Goal: Information Seeking & Learning: Learn about a topic

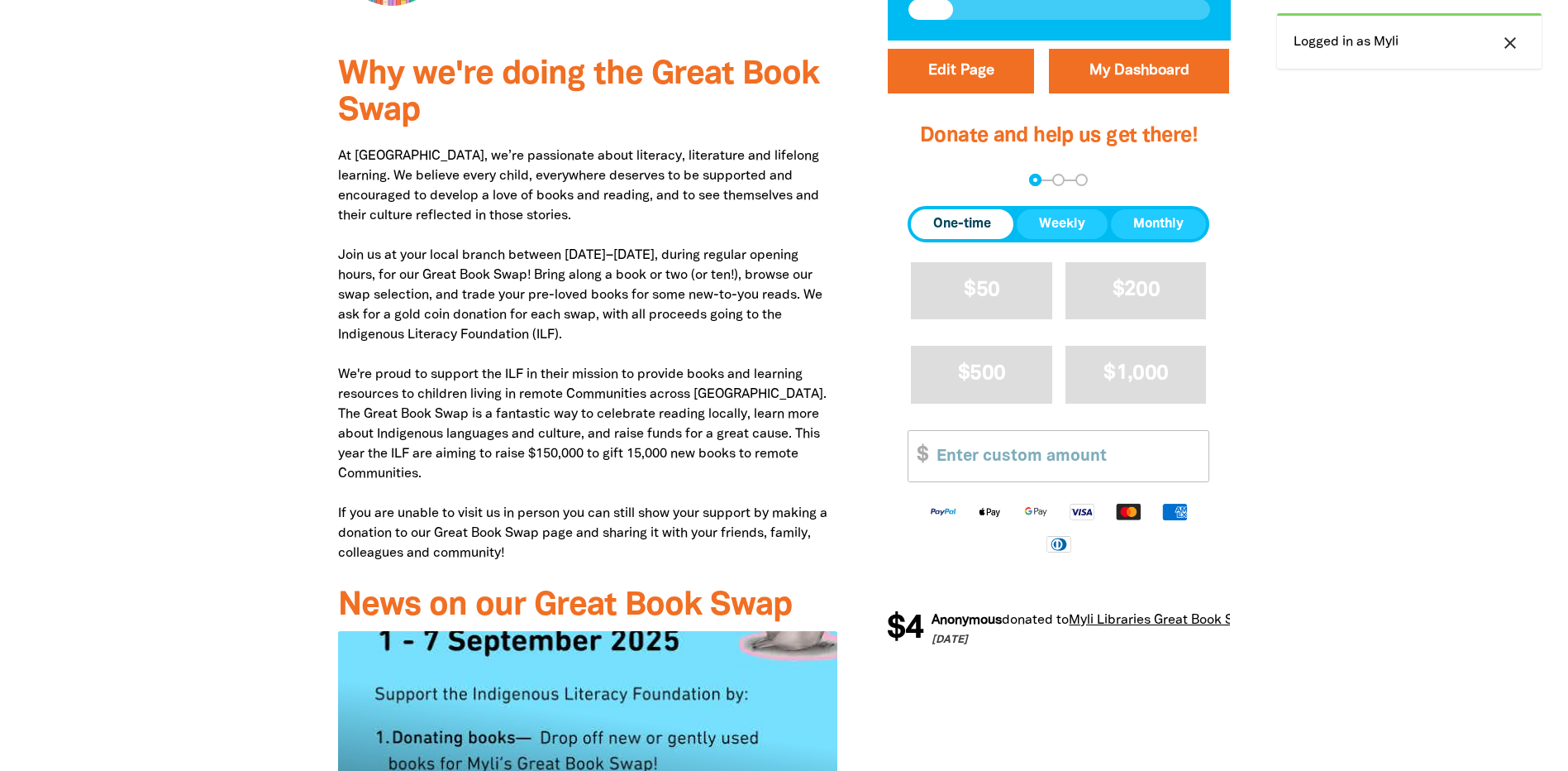
scroll to position [579, 0]
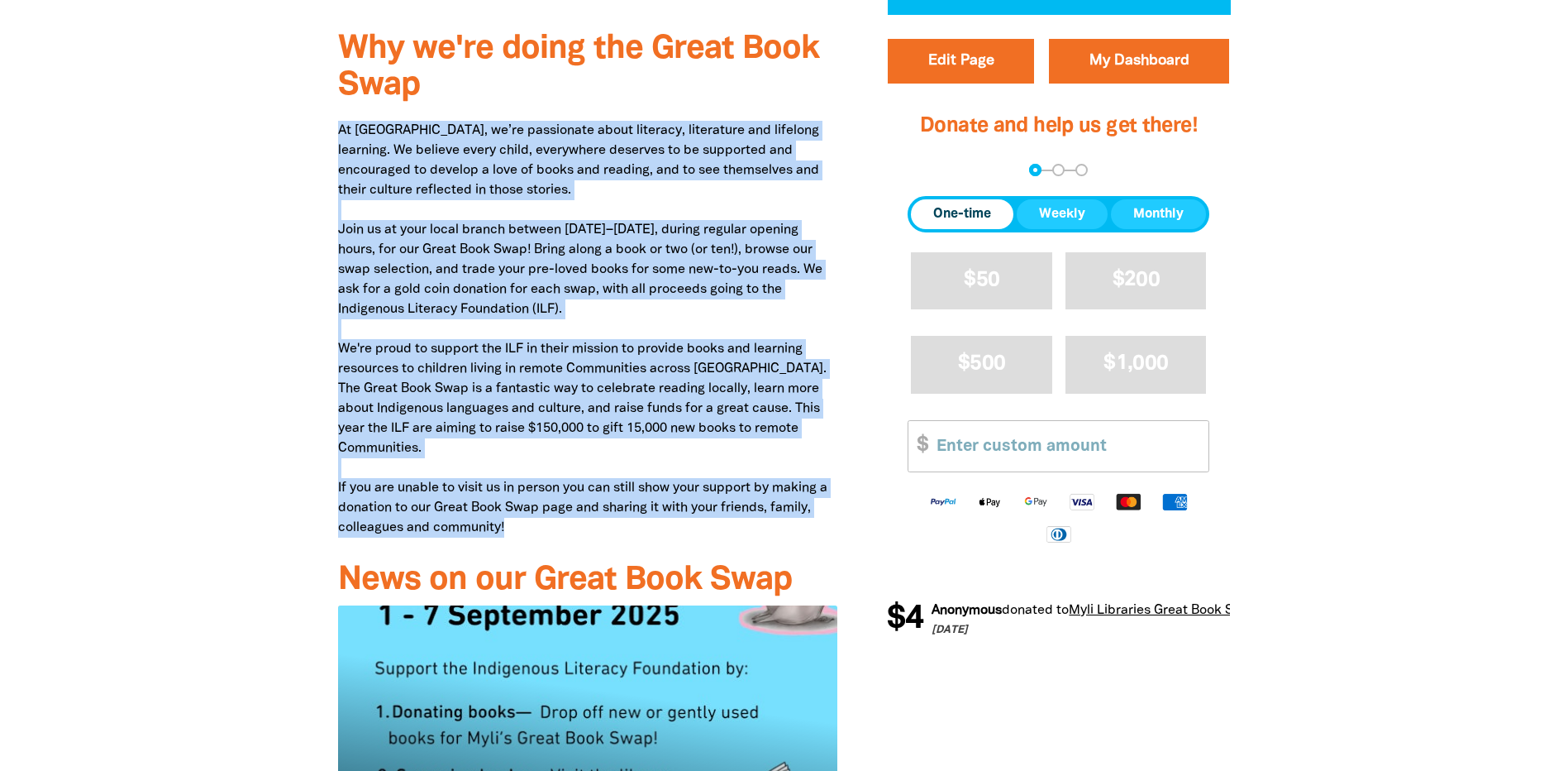
drag, startPoint x: 339, startPoint y: 129, endPoint x: 624, endPoint y: 528, distance: 490.3
click at [624, 528] on p "At [GEOGRAPHIC_DATA], we’re passionate about literacy, literature and lifelong …" at bounding box center [588, 329] width 500 height 417
copy p "Lo Ipsu, do’si ametconsec adipi elitsedd, eiusmodtem inc utlabore etdolore. Ma …"
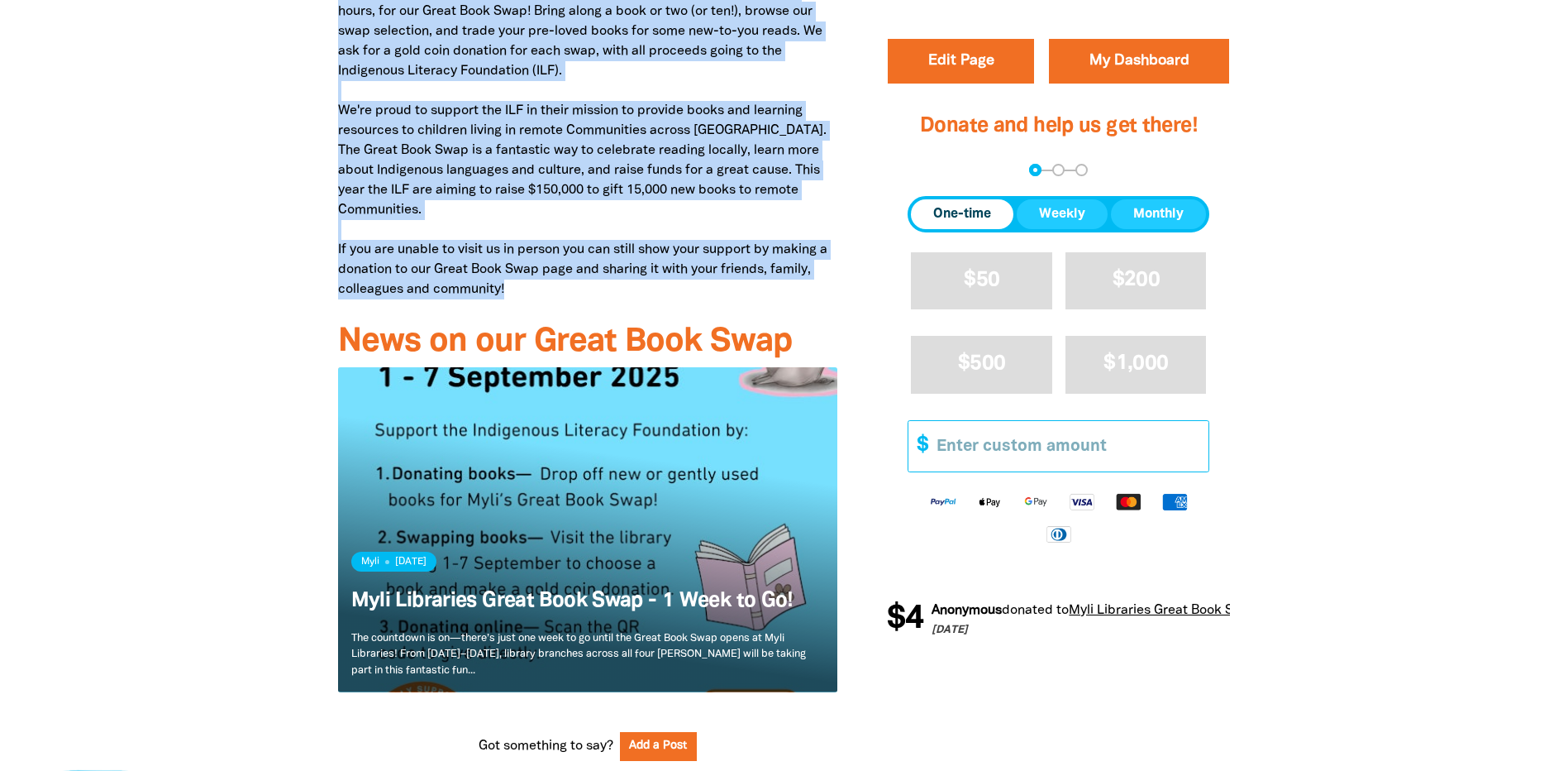
scroll to position [992, 0]
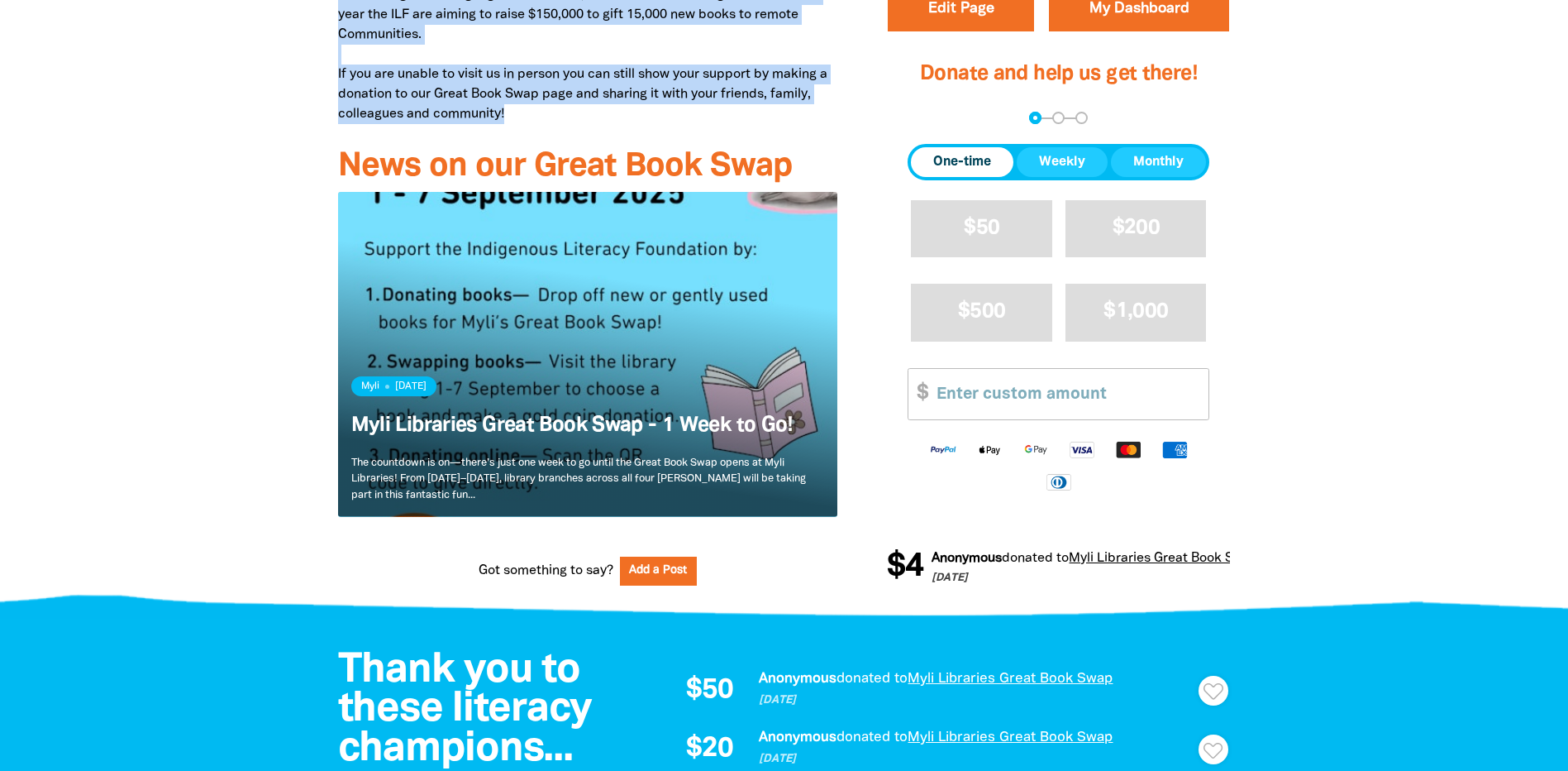
click at [634, 398] on link "Read more" at bounding box center [588, 354] width 500 height 325
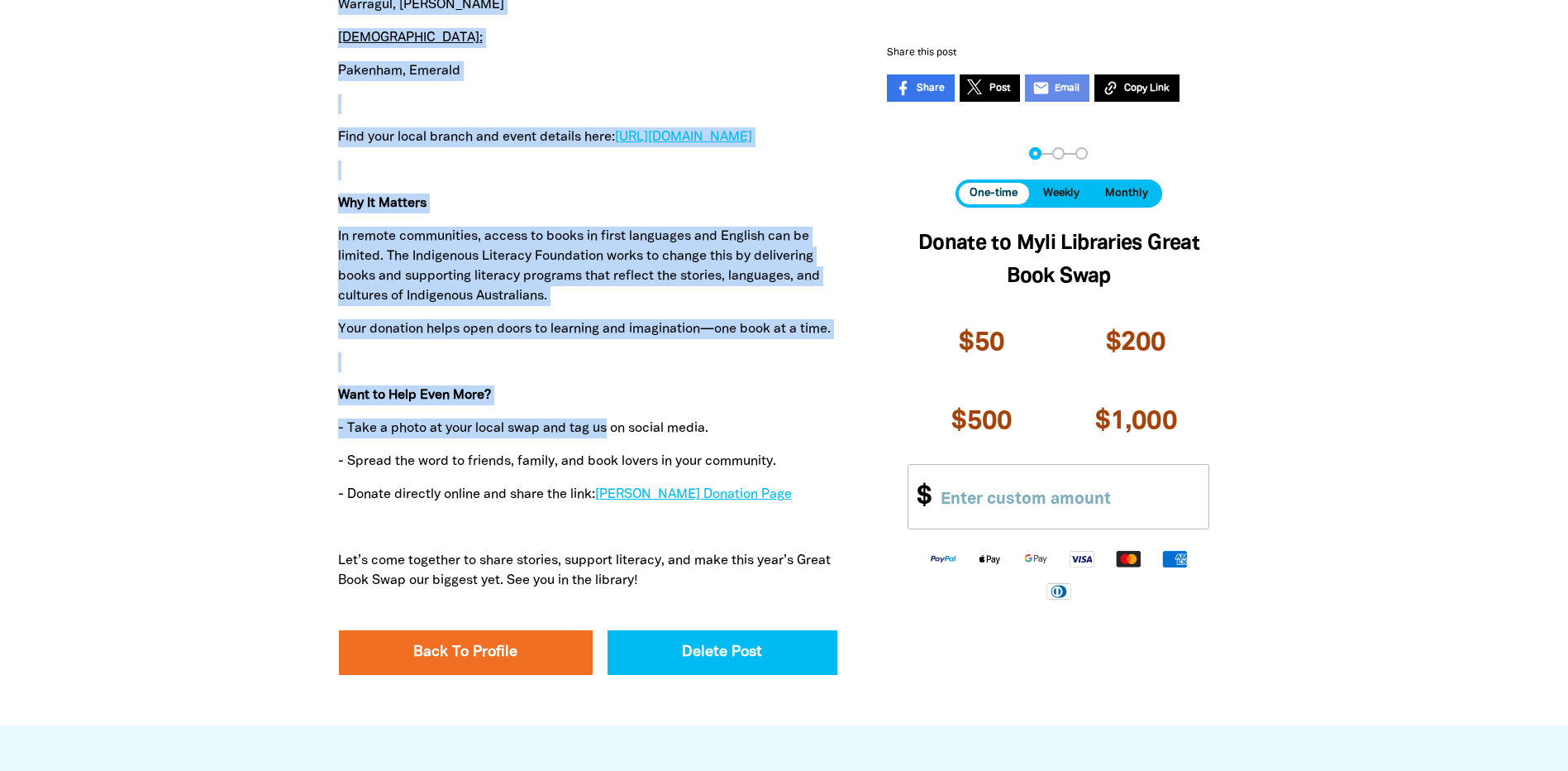
scroll to position [2150, 0]
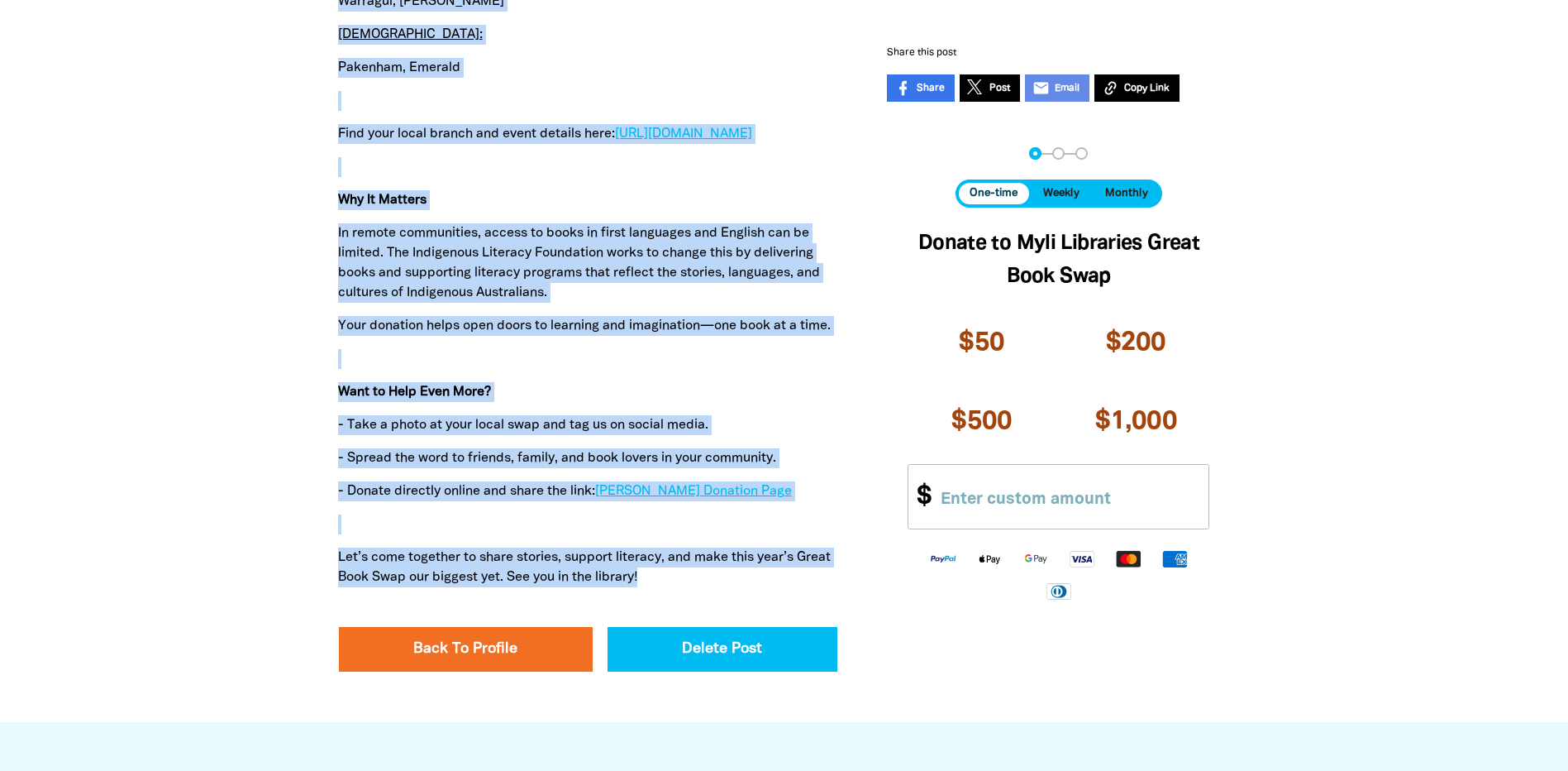
drag, startPoint x: 330, startPoint y: 173, endPoint x: 763, endPoint y: 557, distance: 578.7
copy div "Lor ipsumdolo si am—conse’a elit sed doei te in utlab etd Magna Aliq Enim admin…"
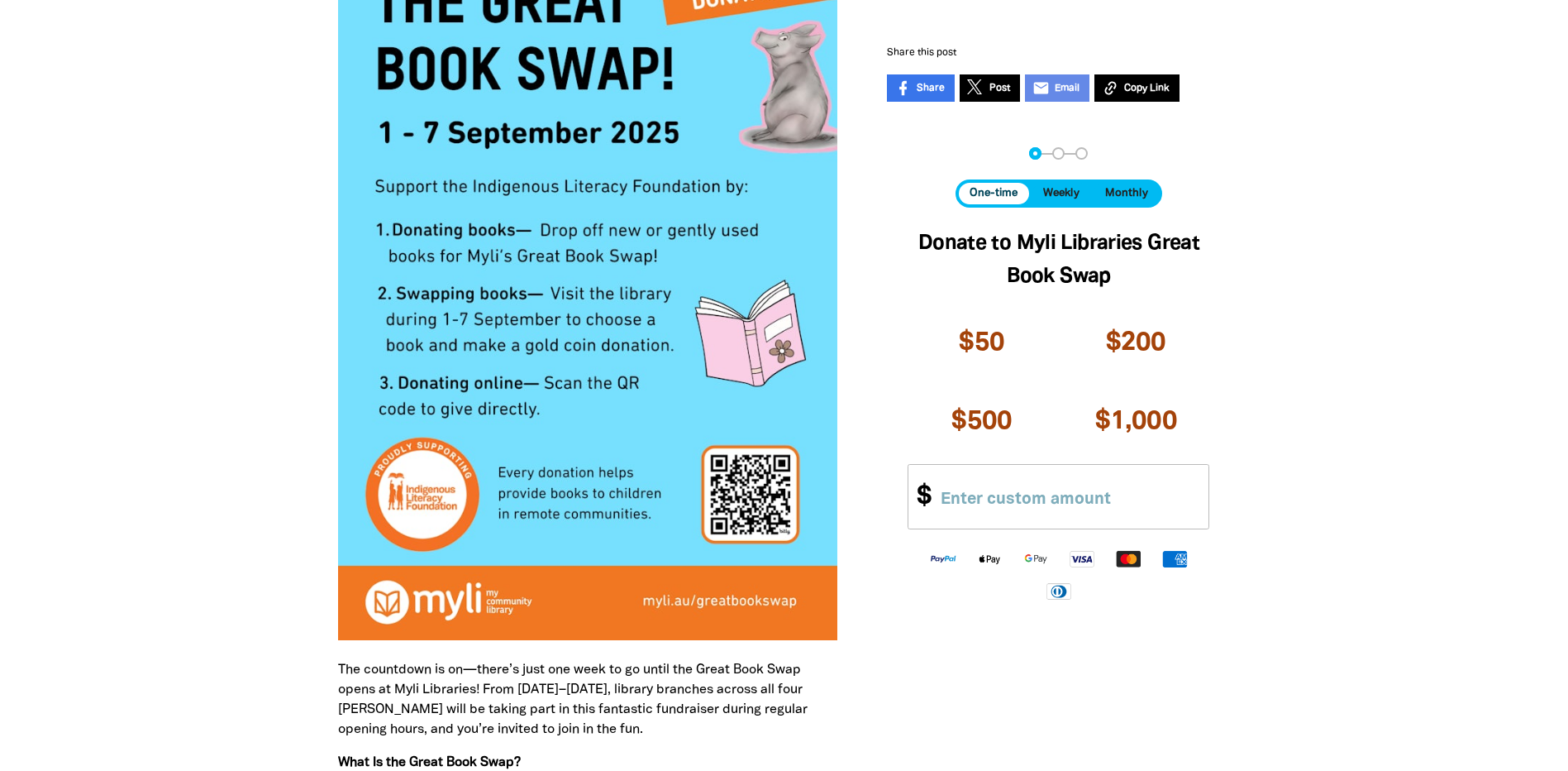
scroll to position [0, 0]
